Goal: Task Accomplishment & Management: Use online tool/utility

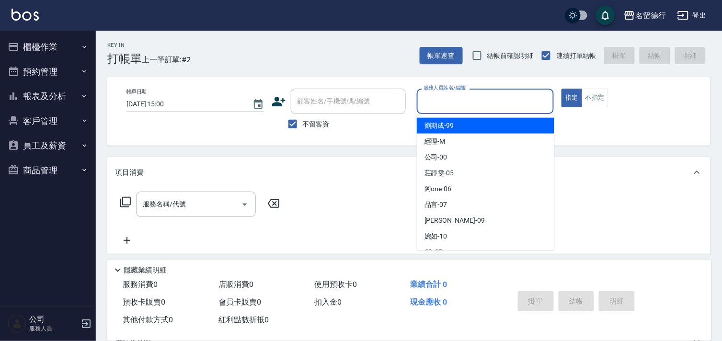
click at [438, 103] on input "服務人員姓名/編號" at bounding box center [485, 101] width 129 height 17
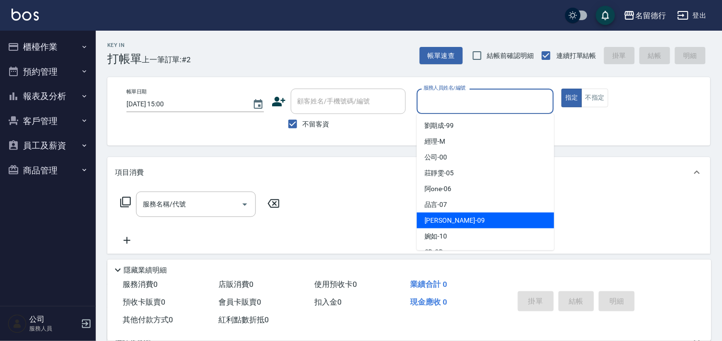
click at [430, 222] on span "[PERSON_NAME] -09" at bounding box center [455, 221] width 60 height 10
type input "[PERSON_NAME]-09"
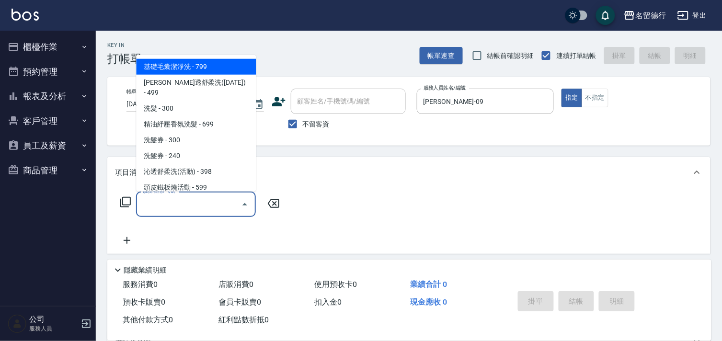
click at [207, 209] on input "服務名稱/代號" at bounding box center [188, 204] width 97 height 17
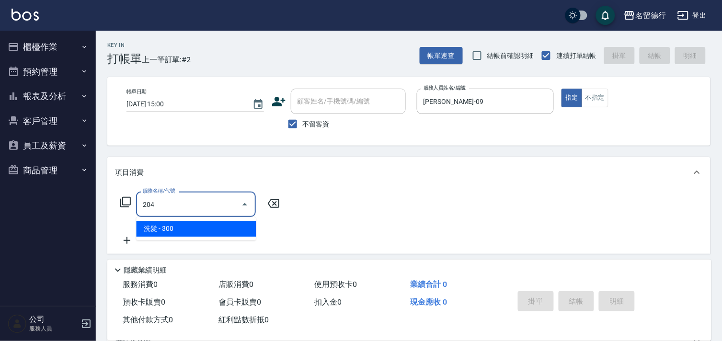
click at [207, 233] on span "洗髮 - 300" at bounding box center [196, 229] width 120 height 16
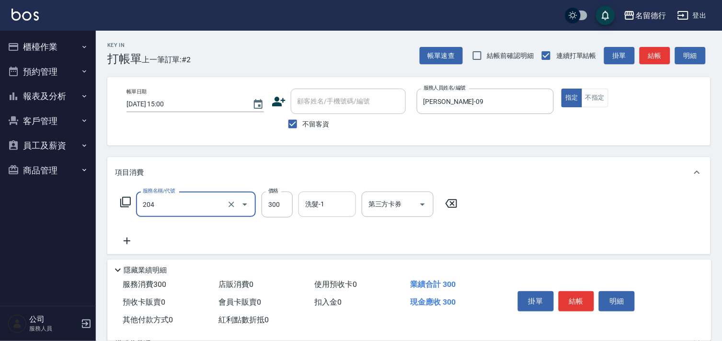
click at [309, 211] on input "洗髮-1" at bounding box center [327, 204] width 49 height 17
type input "洗髮(204)"
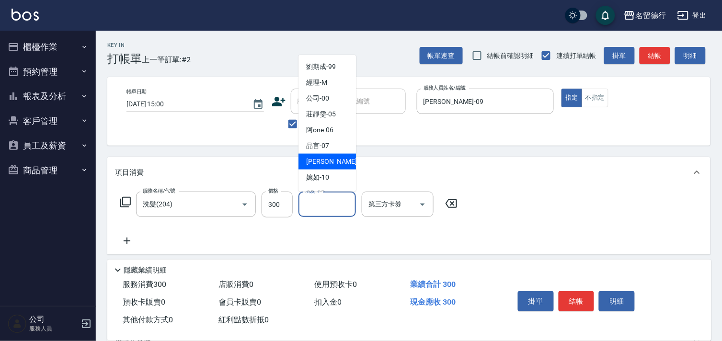
click at [313, 164] on span "[PERSON_NAME] -09" at bounding box center [336, 162] width 60 height 10
type input "[PERSON_NAME]-09"
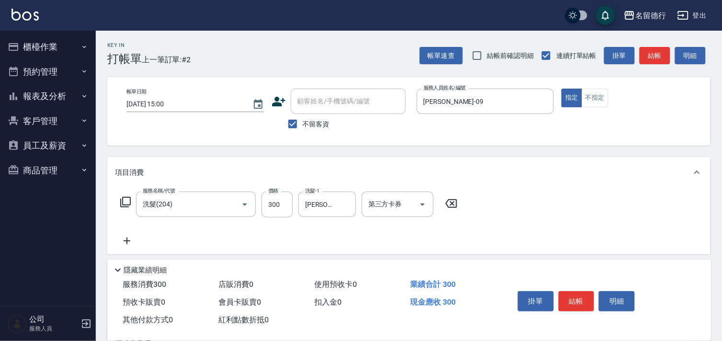
click at [128, 239] on icon at bounding box center [127, 241] width 24 height 12
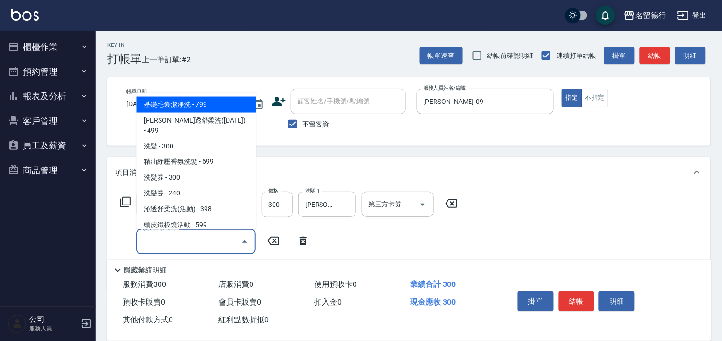
click at [163, 240] on input "服務名稱/代號" at bounding box center [188, 241] width 97 height 17
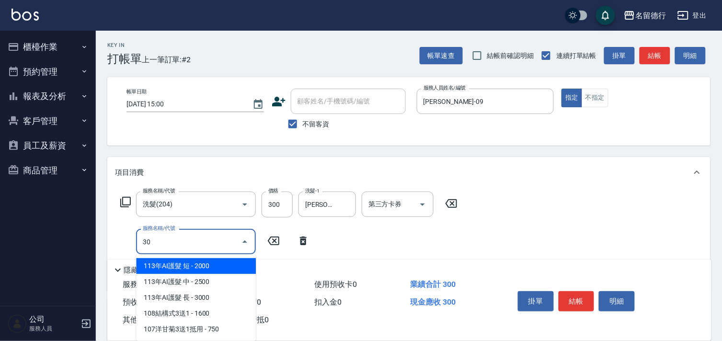
type input "302"
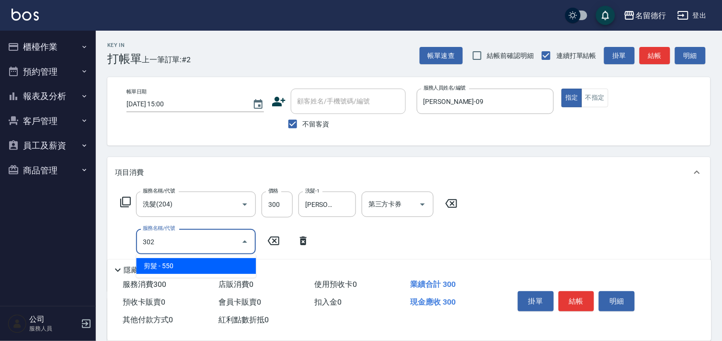
click at [187, 263] on span "剪髮 - 550" at bounding box center [196, 266] width 120 height 16
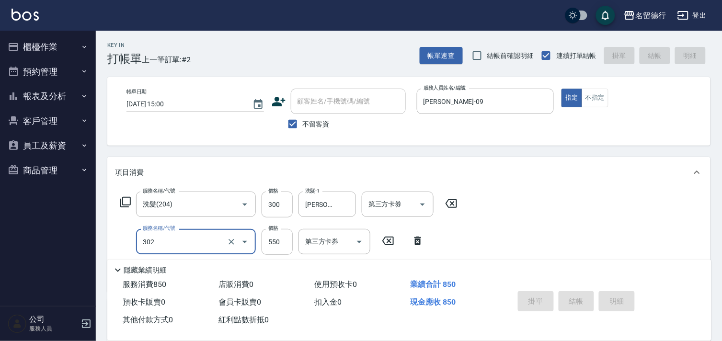
type input "[DATE] 16:36"
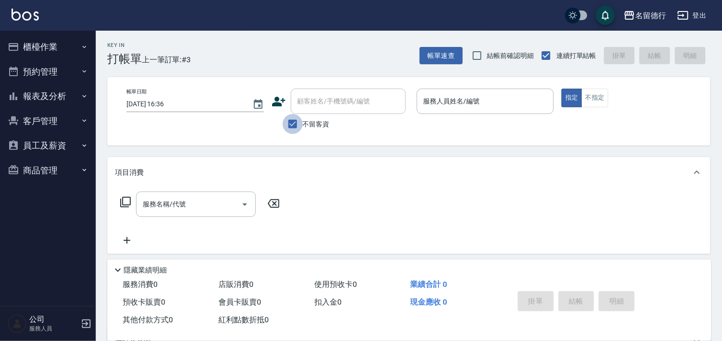
click at [291, 127] on input "不留客資" at bounding box center [293, 124] width 20 height 20
checkbox input "false"
drag, startPoint x: 318, startPoint y: 105, endPoint x: 326, endPoint y: 106, distance: 7.7
click at [319, 105] on div "顧客姓名/手機號碼/編號 顧客姓名/手機號碼/編號" at bounding box center [348, 101] width 115 height 25
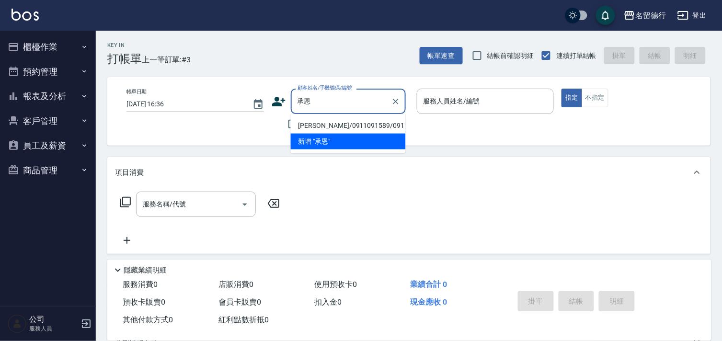
click at [337, 129] on li "[PERSON_NAME]/0911091589/0911091589" at bounding box center [348, 126] width 115 height 16
type input "[PERSON_NAME]/0911091589/0911091589"
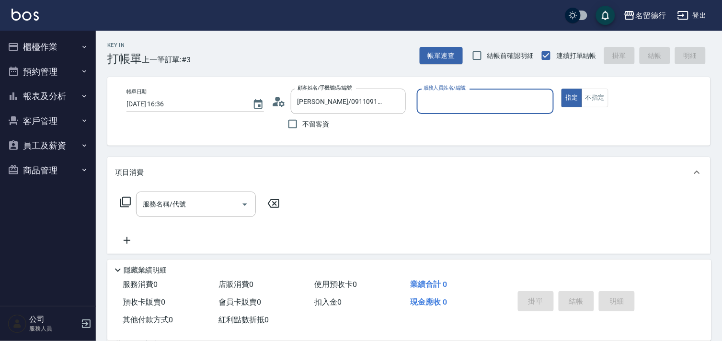
click at [434, 105] on input "服務人員姓名/編號" at bounding box center [485, 101] width 129 height 17
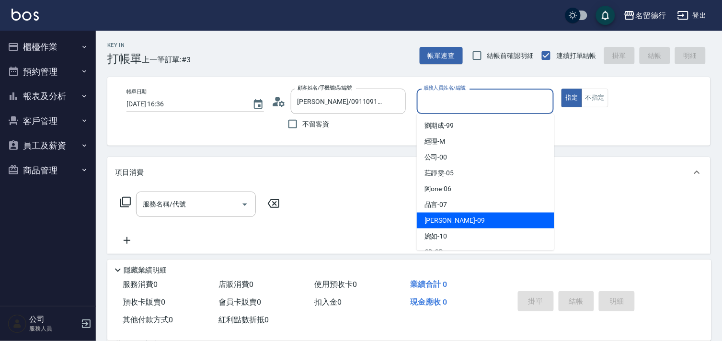
click at [442, 221] on span "[PERSON_NAME] -09" at bounding box center [455, 221] width 60 height 10
type input "[PERSON_NAME]-09"
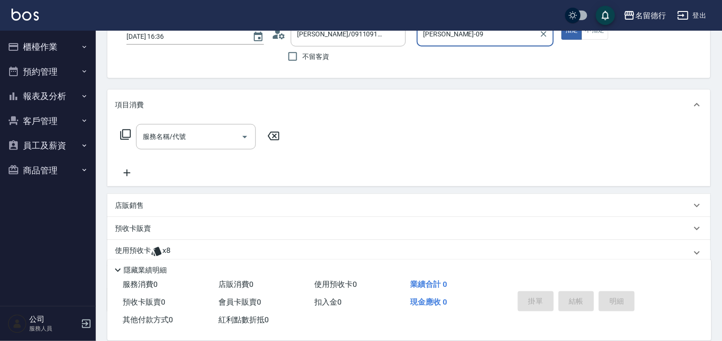
scroll to position [128, 0]
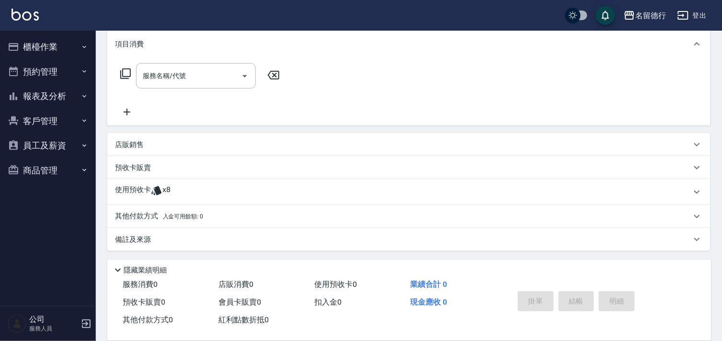
click at [147, 188] on p "使用預收卡" at bounding box center [133, 192] width 36 height 14
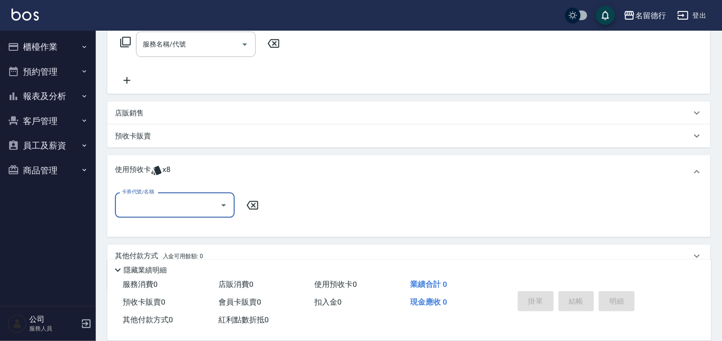
scroll to position [0, 0]
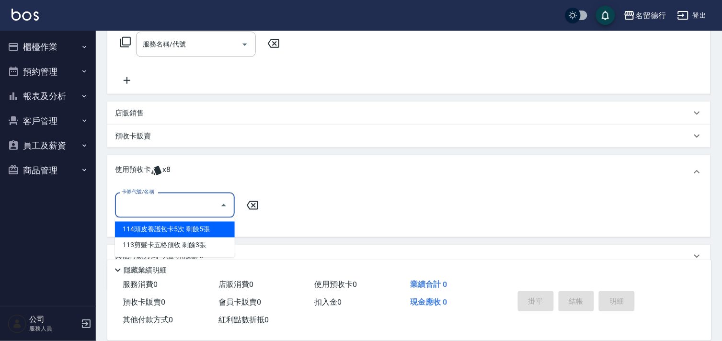
click at [149, 205] on input "卡券代號/名稱" at bounding box center [167, 205] width 97 height 17
click at [153, 229] on div "114頭皮養護包卡5次 剩餘5張" at bounding box center [175, 230] width 120 height 16
type input "114頭皮養護包卡5次"
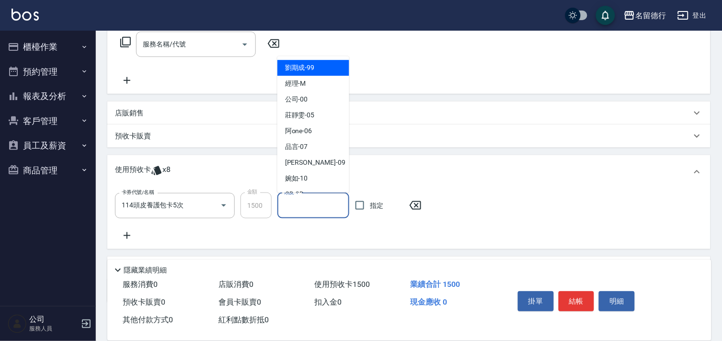
click at [299, 205] on input "頭皮-1" at bounding box center [313, 205] width 63 height 17
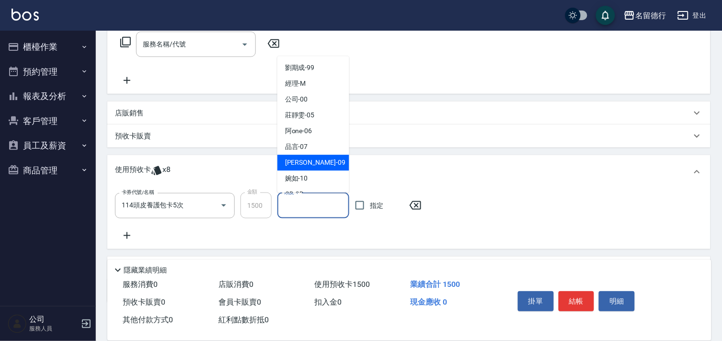
click at [299, 167] on span "[PERSON_NAME] -09" at bounding box center [315, 163] width 60 height 10
type input "[PERSON_NAME]-09"
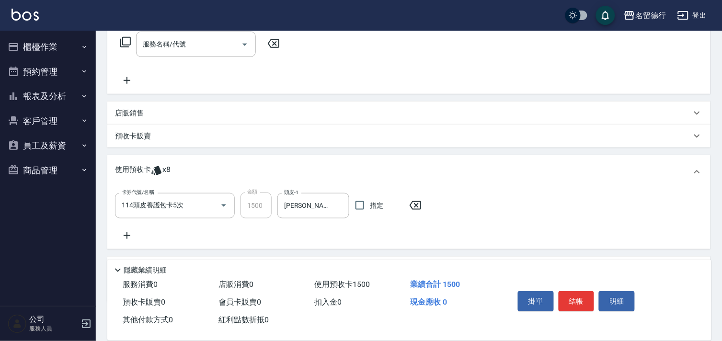
click at [127, 234] on icon at bounding box center [127, 235] width 7 height 7
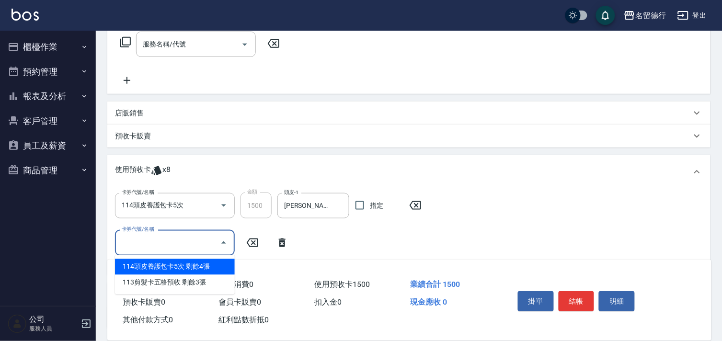
click at [141, 237] on input "卡券代號/名稱" at bounding box center [167, 242] width 97 height 17
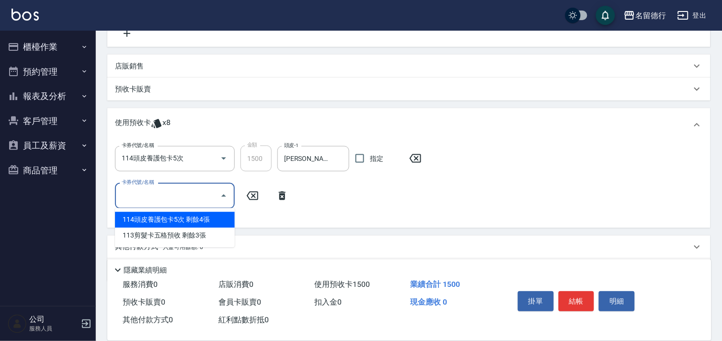
scroll to position [213, 0]
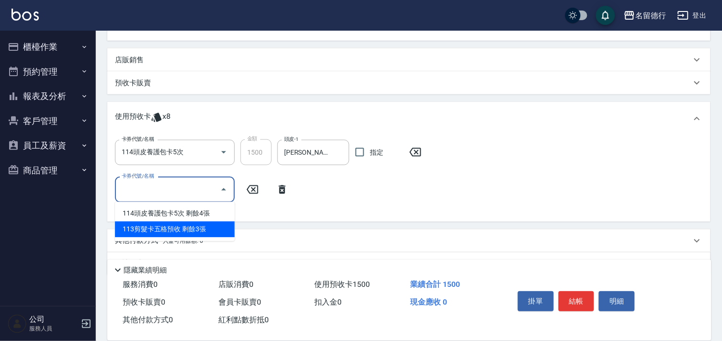
click at [170, 232] on div "113剪髮卡五格預收 剩餘3張" at bounding box center [175, 230] width 120 height 16
type input "113剪髮卡五格預收"
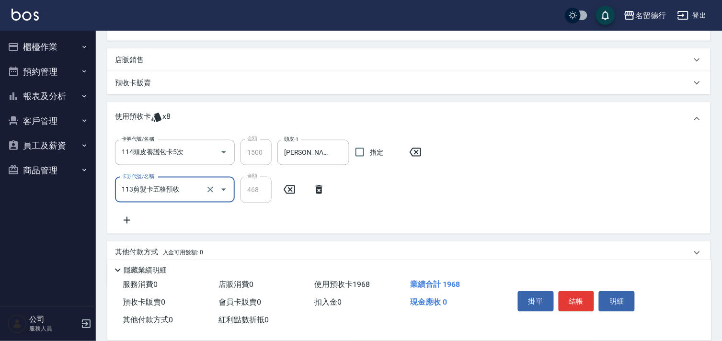
scroll to position [0, 0]
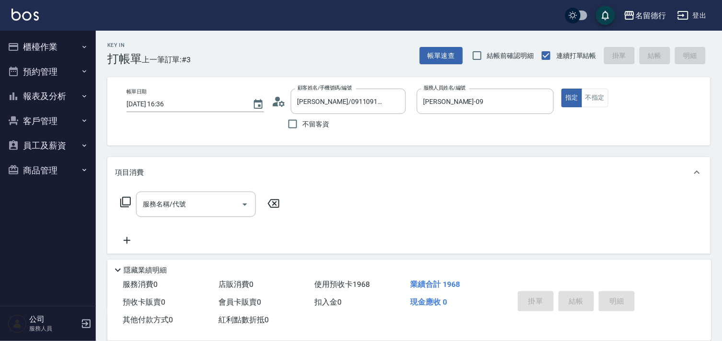
type input "[DATE] 16:37"
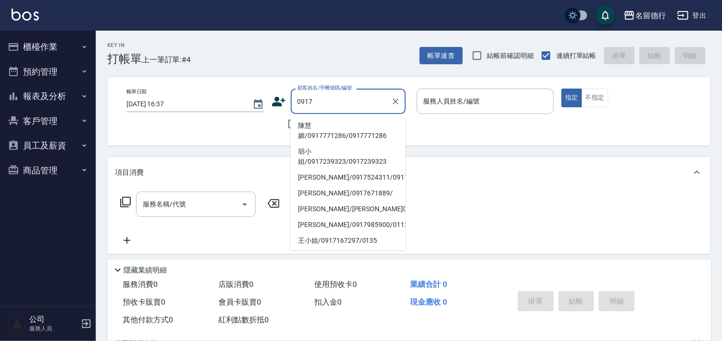
click at [315, 135] on li "陳慧媚/0917771286/0917771286" at bounding box center [348, 131] width 115 height 26
type input "陳慧媚/0917771286/0917771286"
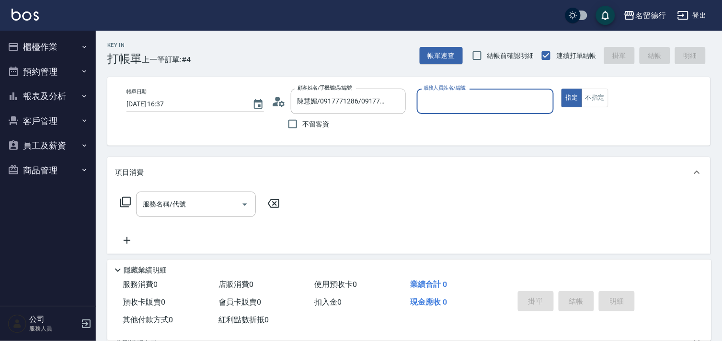
type input "婉如-10"
click at [150, 204] on div "服務名稱/代號 服務名稱/代號" at bounding box center [196, 204] width 120 height 25
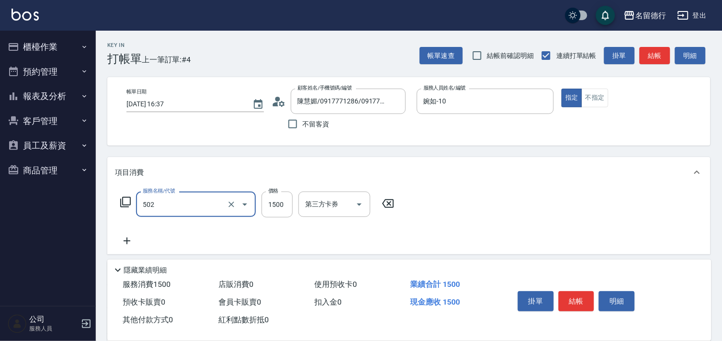
type input "染髮(502)"
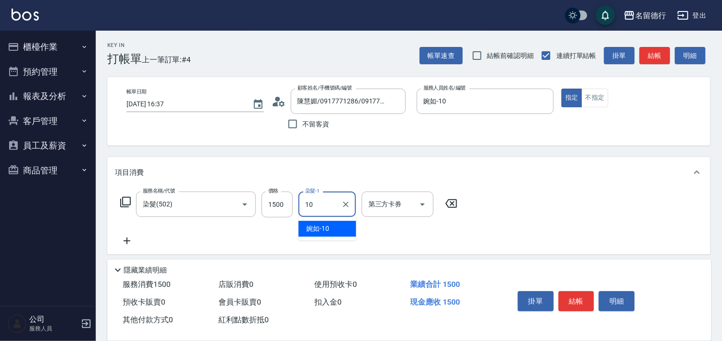
type input "婉如-10"
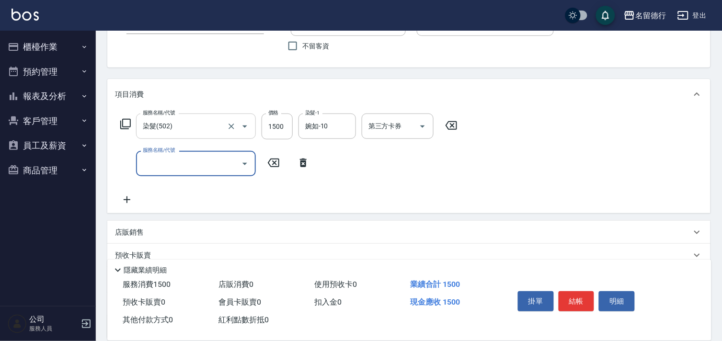
scroll to position [166, 0]
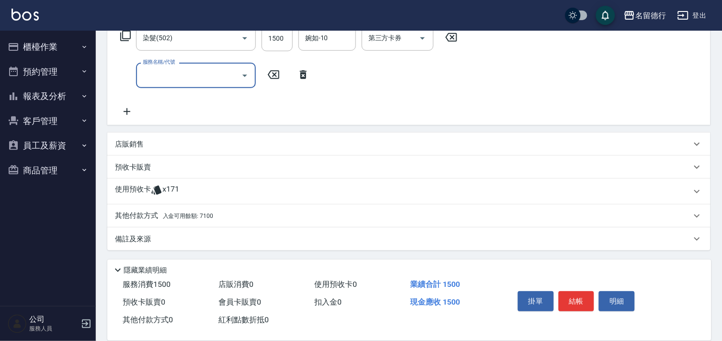
click at [137, 190] on p "使用預收卡" at bounding box center [133, 192] width 36 height 14
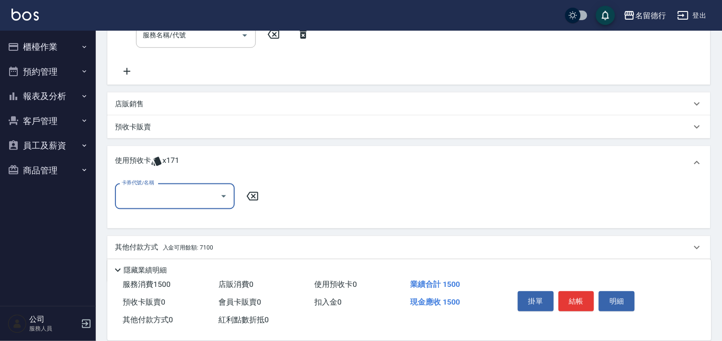
scroll to position [238, 0]
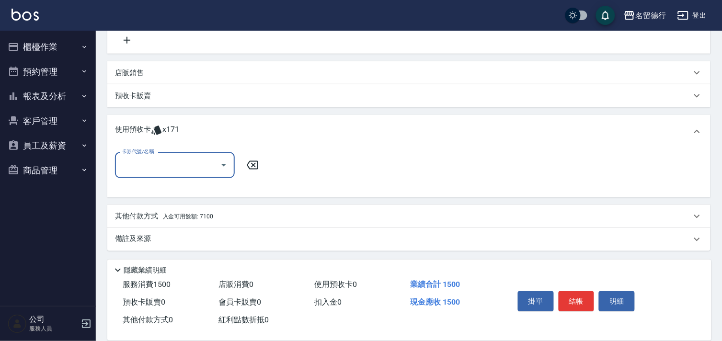
click at [132, 164] on input "卡券代號/名稱" at bounding box center [167, 165] width 97 height 17
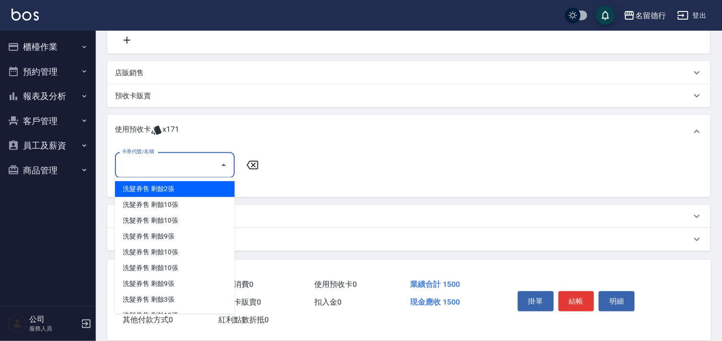
click at [129, 188] on div "洗髮券售 剩餘2張" at bounding box center [175, 190] width 120 height 16
type input "洗髮券售"
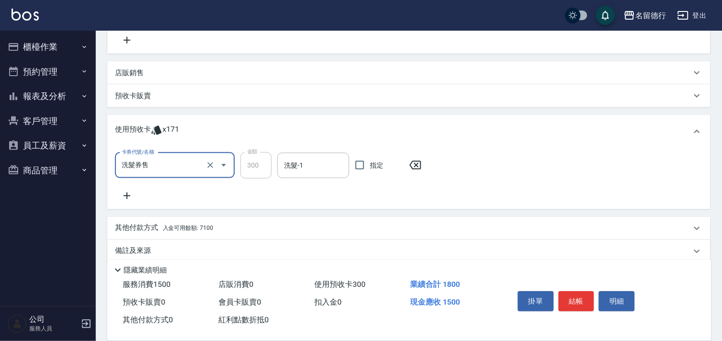
click at [125, 193] on icon at bounding box center [127, 196] width 24 height 12
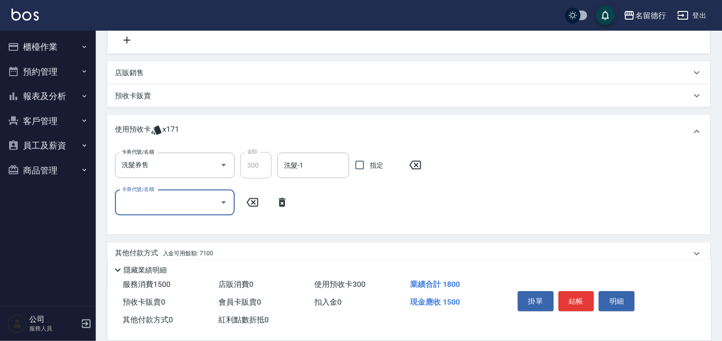
click at [127, 202] on input "卡券代號/名稱" at bounding box center [167, 203] width 97 height 17
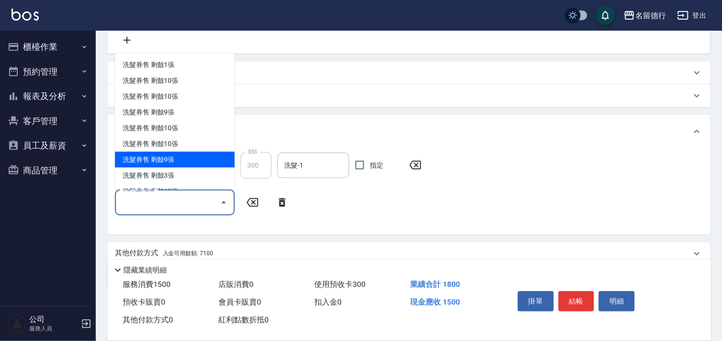
scroll to position [266, 0]
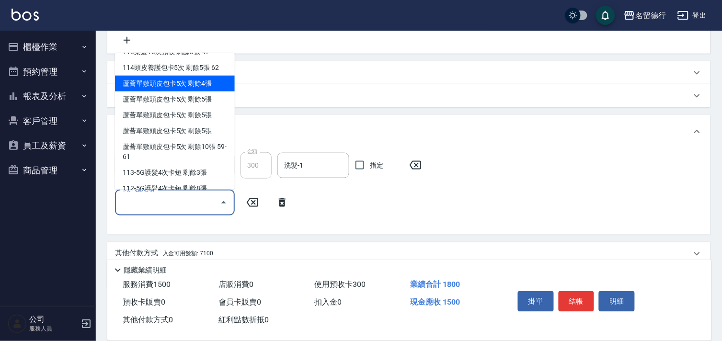
click at [152, 83] on div "蘆薈單敷頭皮包卡5次 剩餘4張" at bounding box center [175, 84] width 120 height 16
type input "蘆薈單敷頭皮包卡5次"
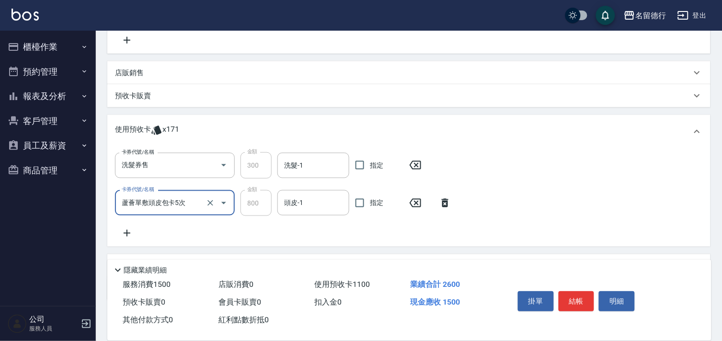
click at [126, 232] on icon at bounding box center [127, 233] width 7 height 7
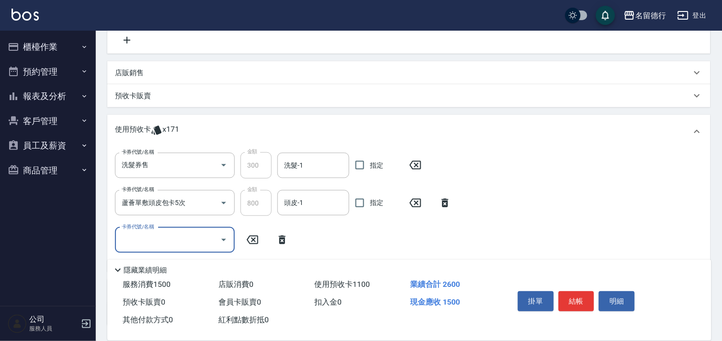
click at [126, 240] on input "卡券代號/名稱" at bounding box center [167, 240] width 97 height 17
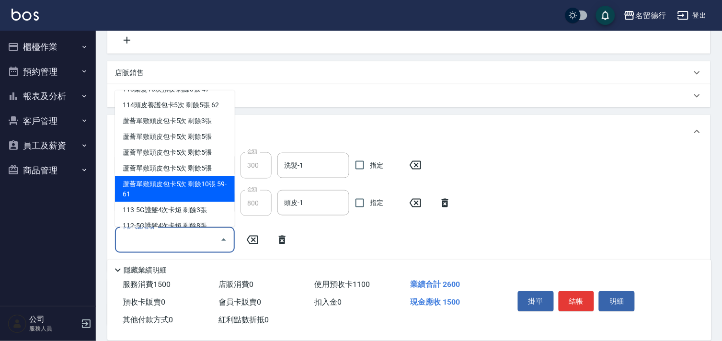
scroll to position [319, 0]
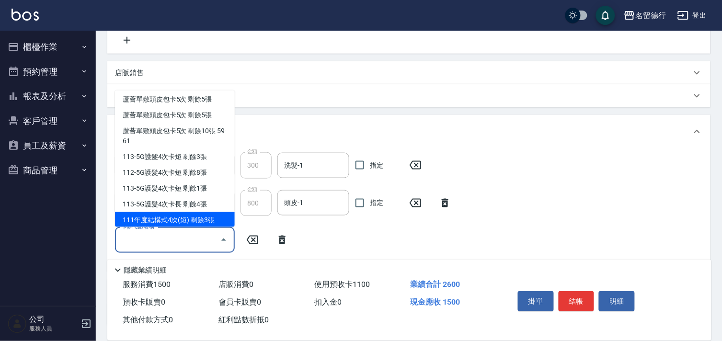
click at [126, 217] on div "111年度結構式4次(短) 剩餘3張" at bounding box center [175, 220] width 120 height 16
type input "111年度結構式4次(短)"
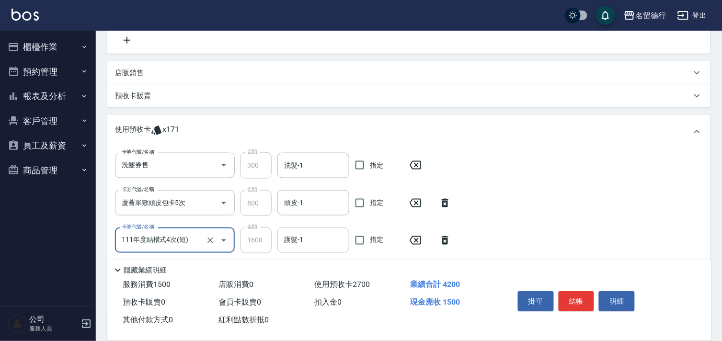
click at [311, 241] on input "護髮-1" at bounding box center [313, 240] width 63 height 17
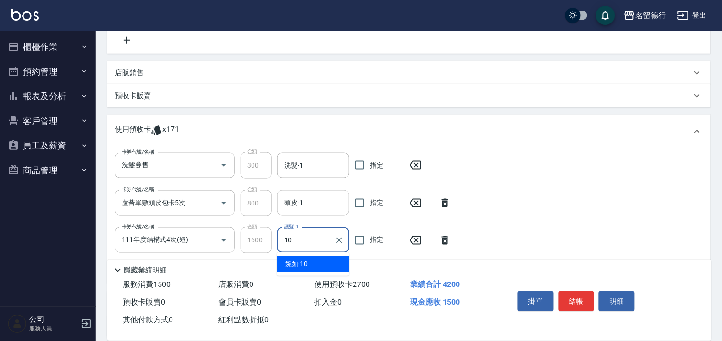
type input "婉如-10"
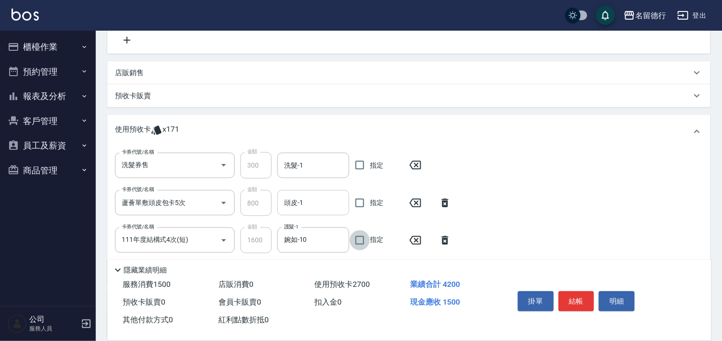
click at [300, 208] on input "頭皮-1" at bounding box center [313, 203] width 63 height 17
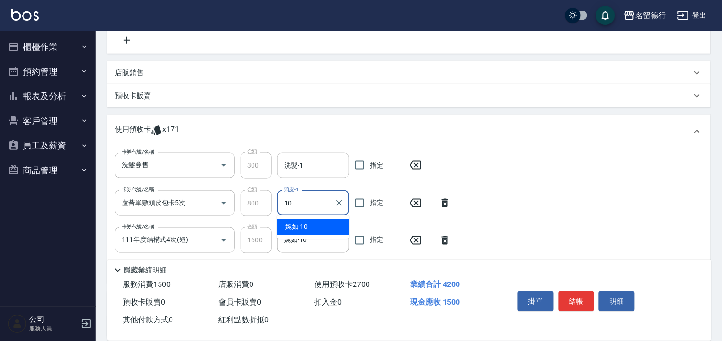
type input "婉如-10"
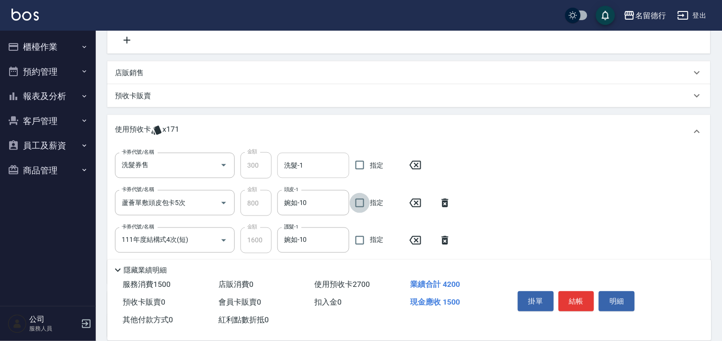
click at [296, 170] on input "洗髮-1" at bounding box center [313, 165] width 63 height 17
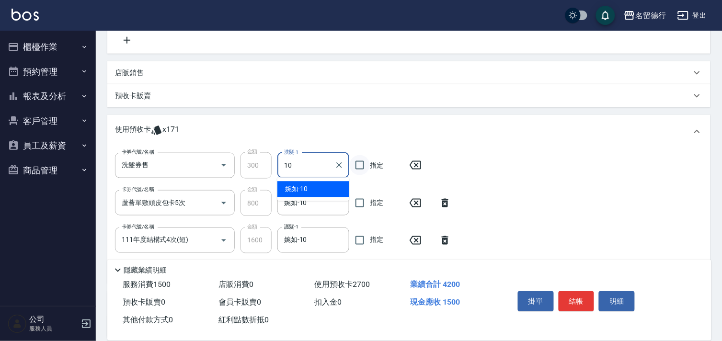
type input "婉如-10"
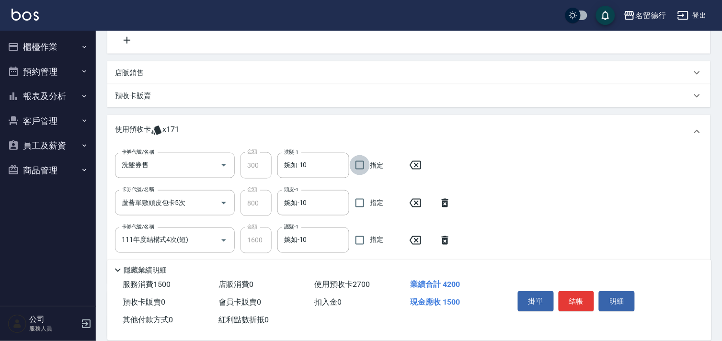
click at [360, 164] on input "指定" at bounding box center [360, 165] width 20 height 20
checkbox input "true"
click at [356, 205] on input "指定" at bounding box center [360, 203] width 20 height 20
checkbox input "true"
click at [360, 238] on input "指定" at bounding box center [360, 241] width 20 height 20
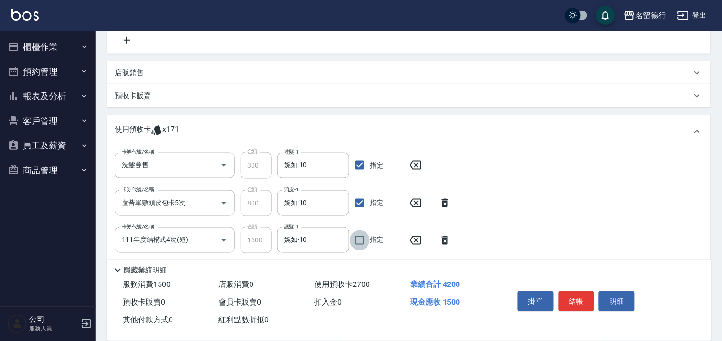
checkbox input "true"
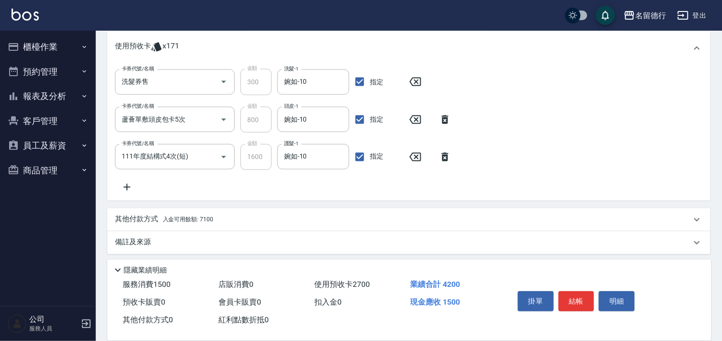
scroll to position [324, 0]
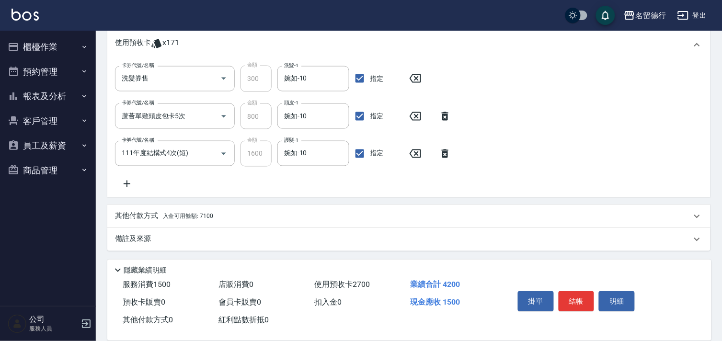
click at [188, 218] on span "入金可用餘額: 7100" at bounding box center [188, 216] width 50 height 7
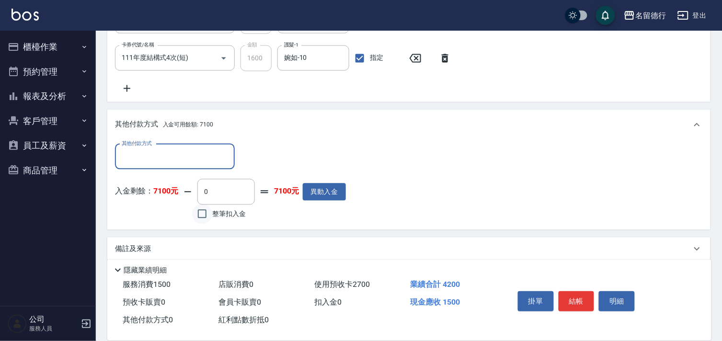
scroll to position [425, 0]
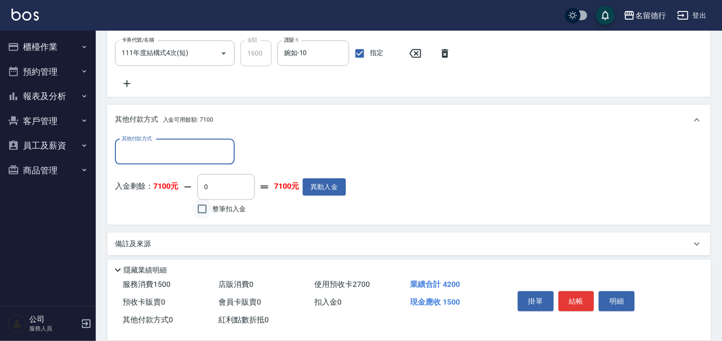
click at [202, 209] on input "整筆扣入金" at bounding box center [202, 209] width 20 height 20
checkbox input "true"
type input "1500"
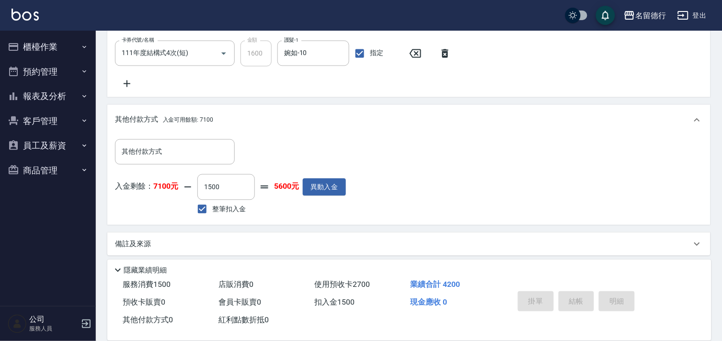
type input "[DATE] 16:49"
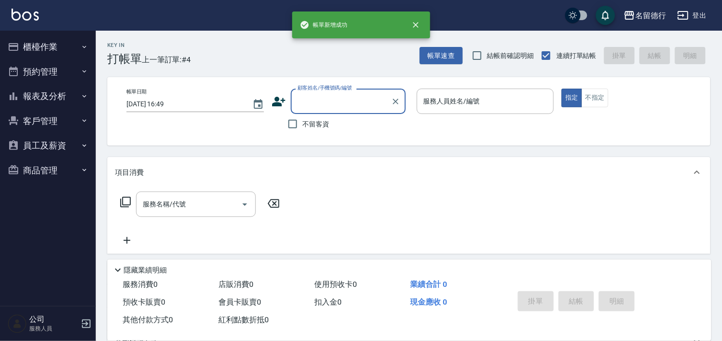
scroll to position [0, 0]
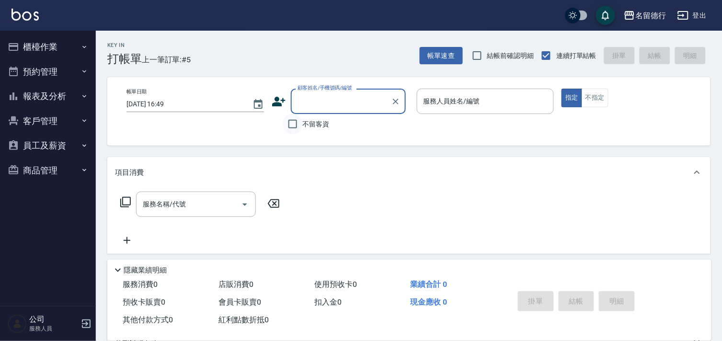
click at [290, 123] on input "不留客資" at bounding box center [293, 124] width 20 height 20
checkbox input "true"
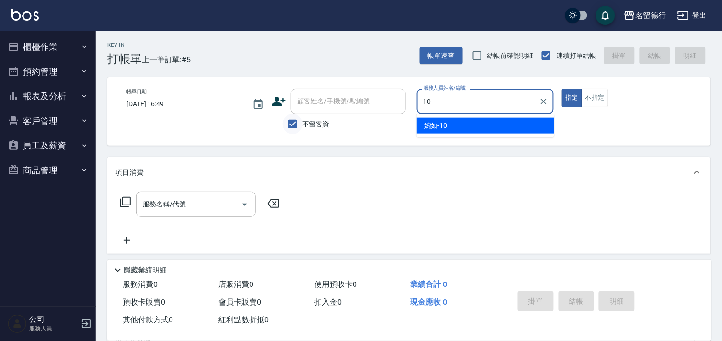
type input "婉如-10"
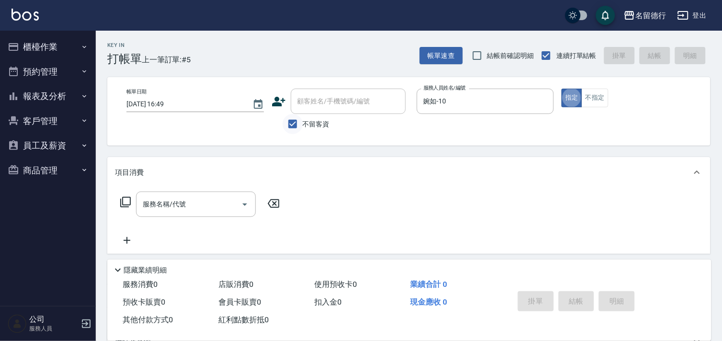
type button "true"
type input "5"
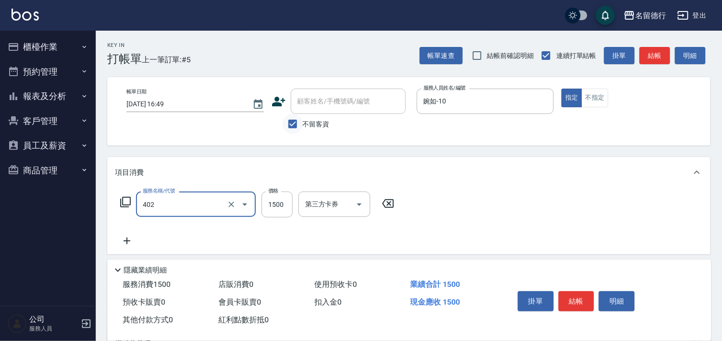
type input "燙髮(402)"
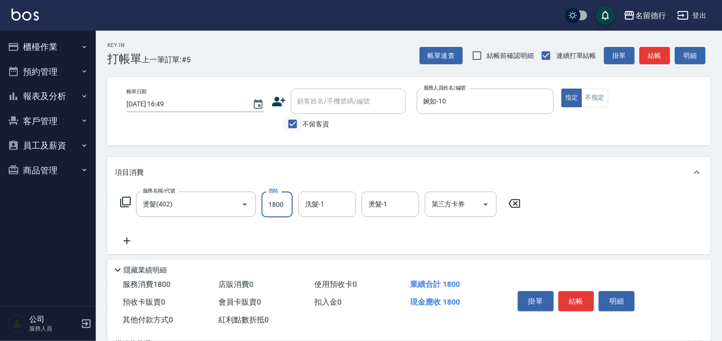
type input "1800"
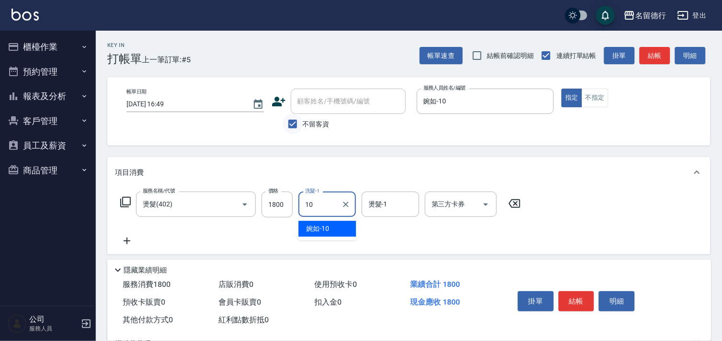
type input "婉如-10"
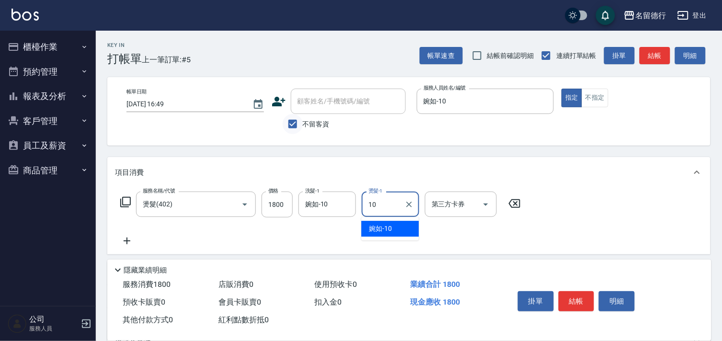
type input "婉如-10"
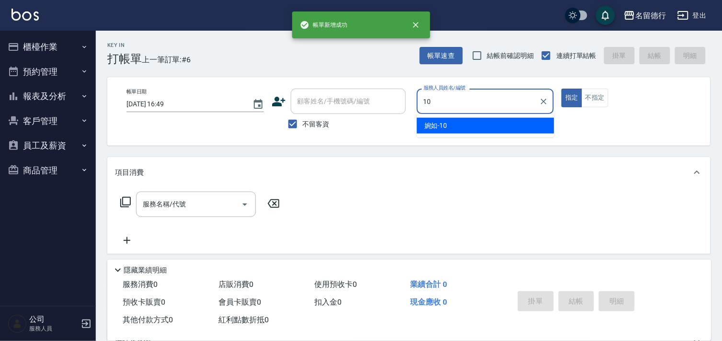
type input "婉如-10"
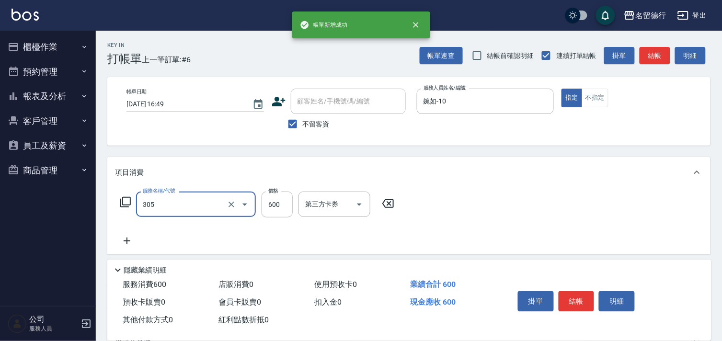
type input "剪髮(305)"
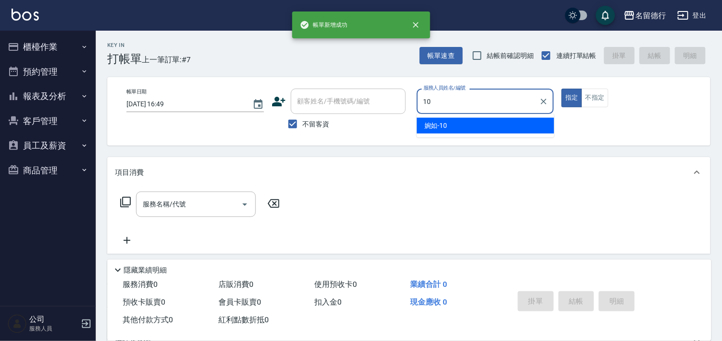
type input "婉如-10"
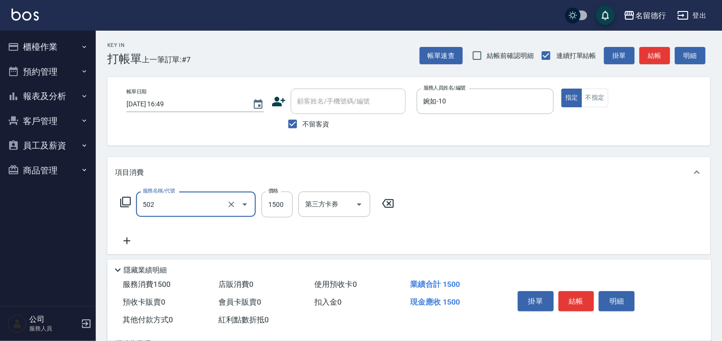
type input "染髮(502)"
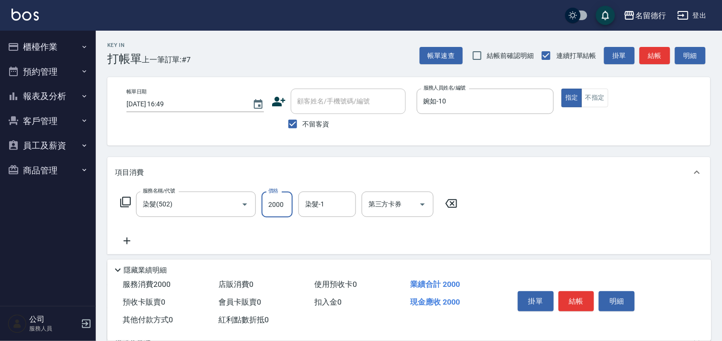
type input "2000"
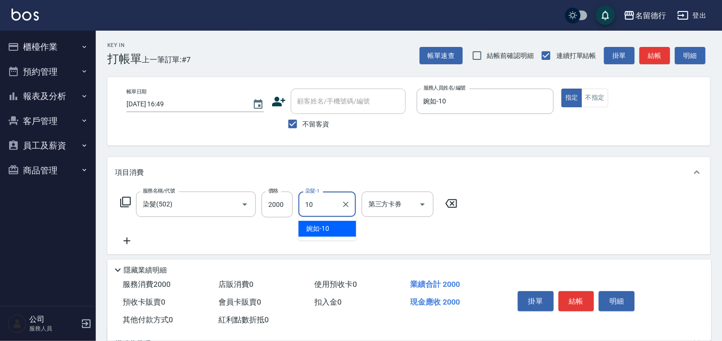
type input "婉如-10"
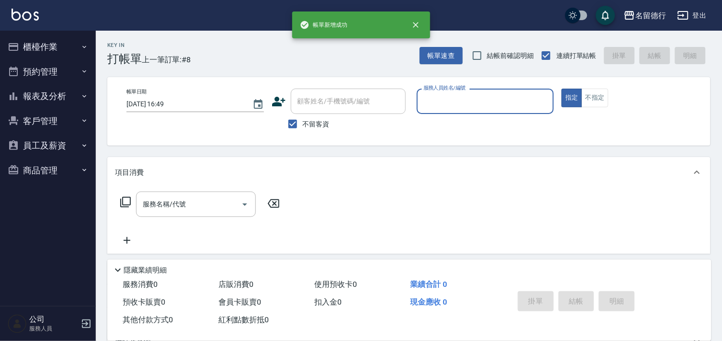
click at [37, 48] on button "櫃檯作業" at bounding box center [48, 47] width 88 height 25
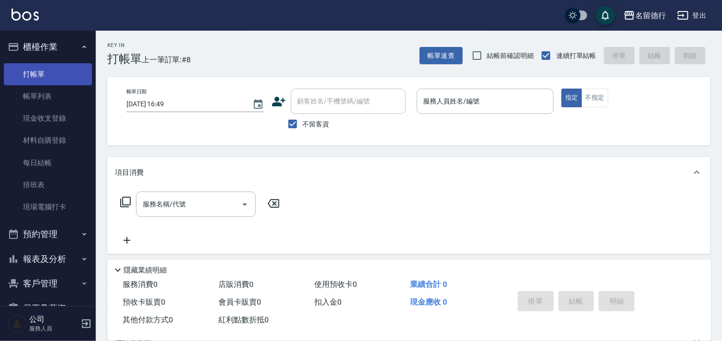
click at [37, 79] on link "打帳單" at bounding box center [48, 74] width 88 height 22
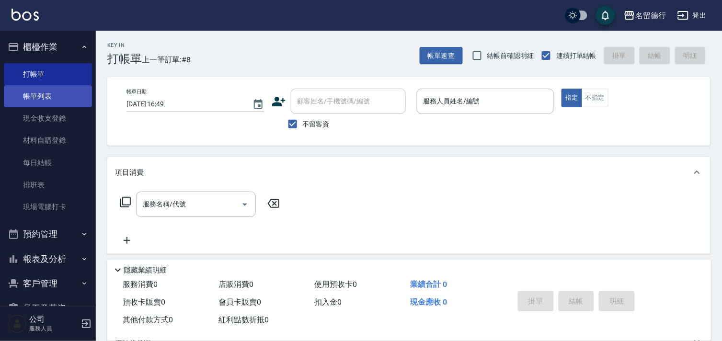
click at [45, 100] on link "帳單列表" at bounding box center [48, 96] width 88 height 22
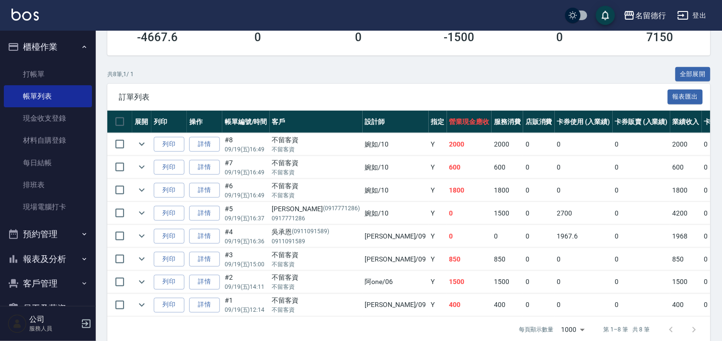
scroll to position [208, 0]
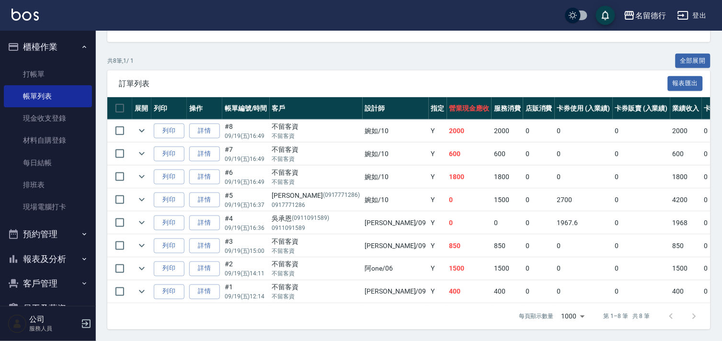
click at [205, 147] on link "詳情" at bounding box center [204, 154] width 31 height 15
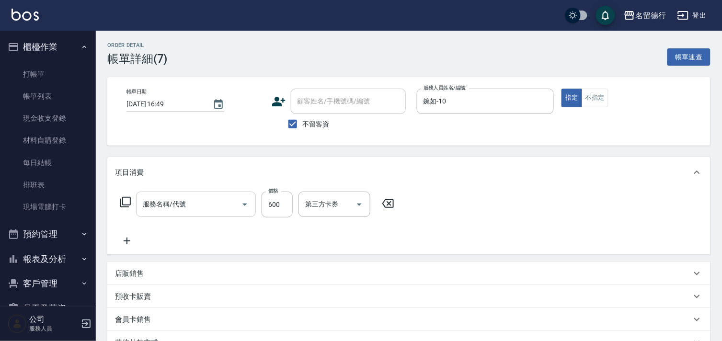
checkbox input "true"
type input "婉如-10"
click at [165, 205] on input "剪髮(305)" at bounding box center [182, 204] width 84 height 17
type input "染髮(502)"
type input "1100"
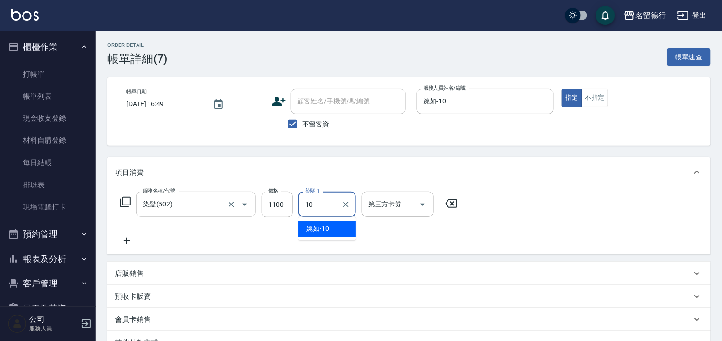
type input "婉如-10"
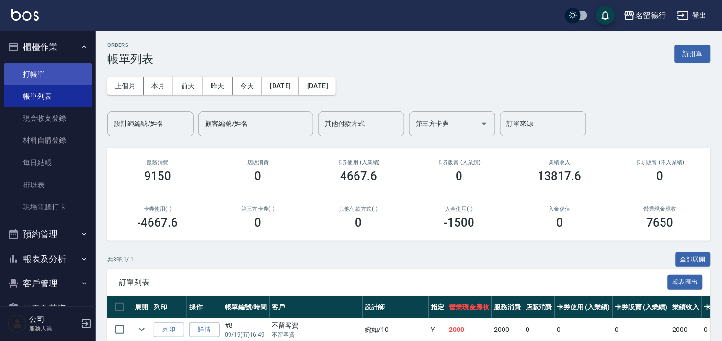
click at [29, 78] on link "打帳單" at bounding box center [48, 74] width 88 height 22
